Goal: Communication & Community: Answer question/provide support

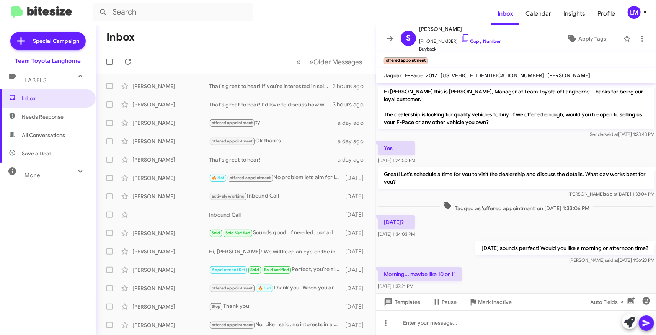
scroll to position [180, 0]
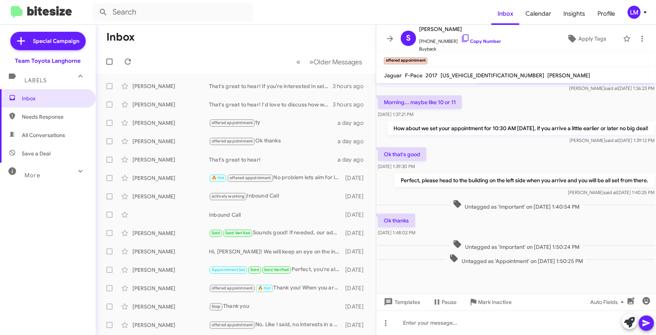
click at [238, 46] on mat-toolbar-row "Inbox" at bounding box center [236, 37] width 280 height 24
click at [54, 115] on span "Needs Response" at bounding box center [54, 117] width 65 height 8
type input "in:needs-response"
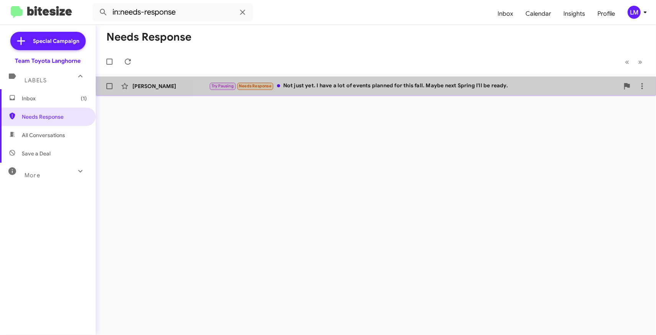
click at [410, 85] on div "Try Pausing Needs Response Not just yet. I have a lot of events planned for thi…" at bounding box center [414, 85] width 410 height 9
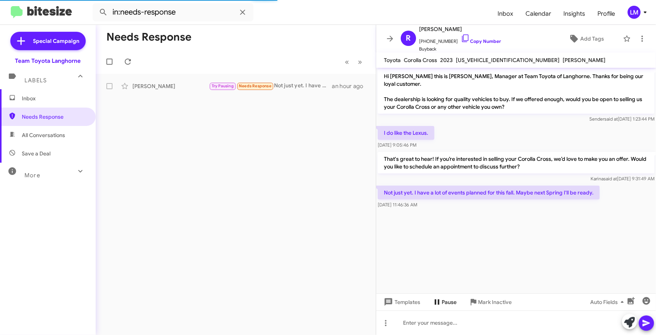
click at [447, 300] on span "Pause" at bounding box center [448, 302] width 15 height 14
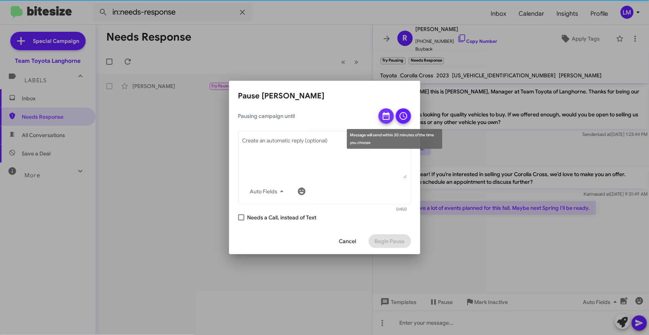
click at [384, 116] on icon at bounding box center [386, 116] width 7 height 8
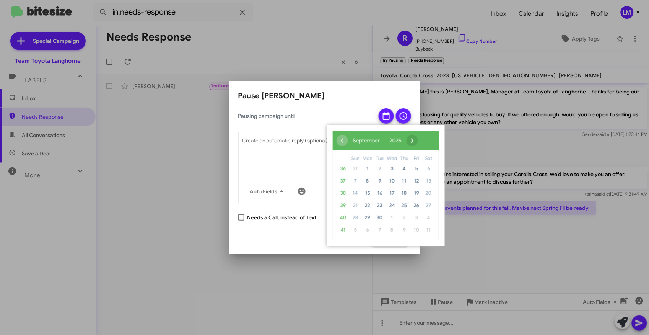
click at [418, 140] on span "›" at bounding box center [412, 140] width 11 height 11
click at [412, 140] on span "›" at bounding box center [405, 140] width 11 height 11
click at [416, 140] on span "›" at bounding box center [410, 140] width 11 height 11
click at [430, 179] on span "13" at bounding box center [429, 181] width 12 height 12
click at [381, 166] on span "2" at bounding box center [380, 169] width 12 height 12
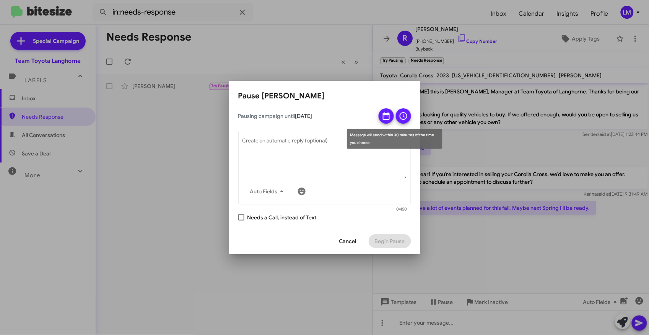
click at [404, 115] on icon at bounding box center [403, 115] width 9 height 9
click at [395, 141] on div "Message will send within 30 minutes of the time you choose" at bounding box center [395, 139] width 96 height 20
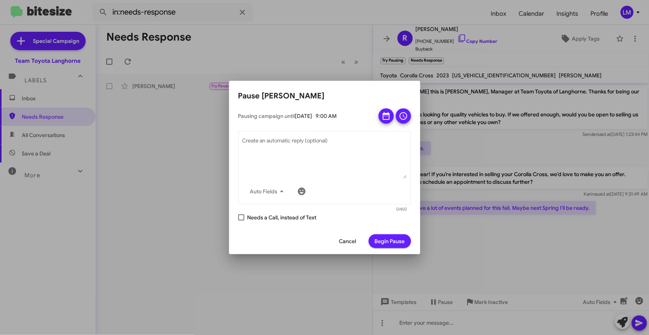
click at [386, 239] on span "Begin Pause" at bounding box center [390, 241] width 30 height 14
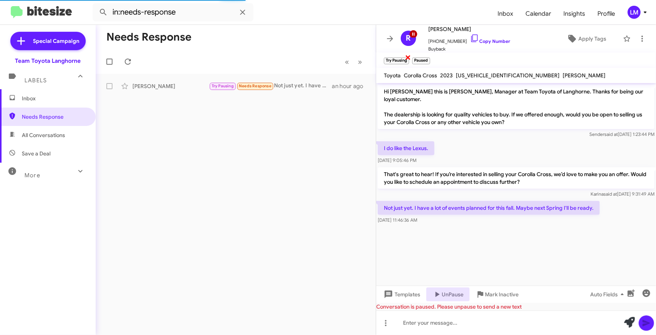
click at [408, 58] on span "×" at bounding box center [408, 56] width 6 height 9
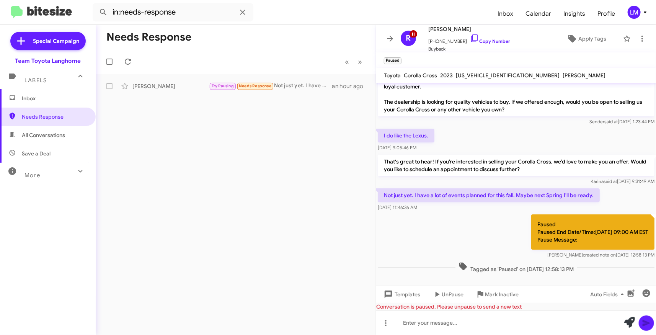
click at [48, 12] on img at bounding box center [41, 12] width 61 height 13
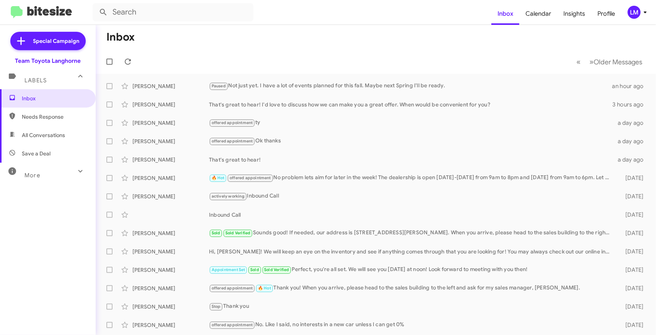
click at [340, 38] on mat-toolbar-row "Inbox" at bounding box center [376, 37] width 560 height 24
